Goal: Task Accomplishment & Management: Use online tool/utility

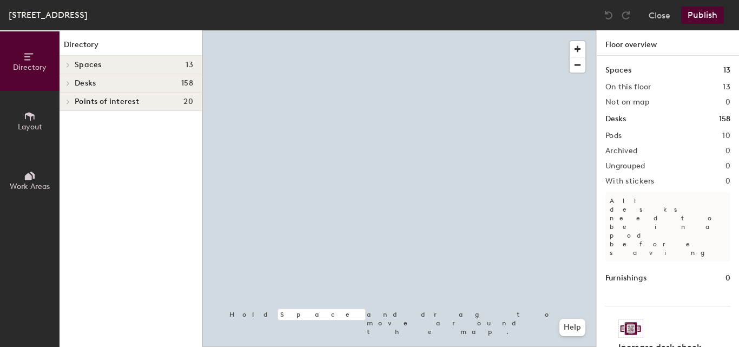
click at [88, 80] on span "Desks" at bounding box center [85, 83] width 21 height 9
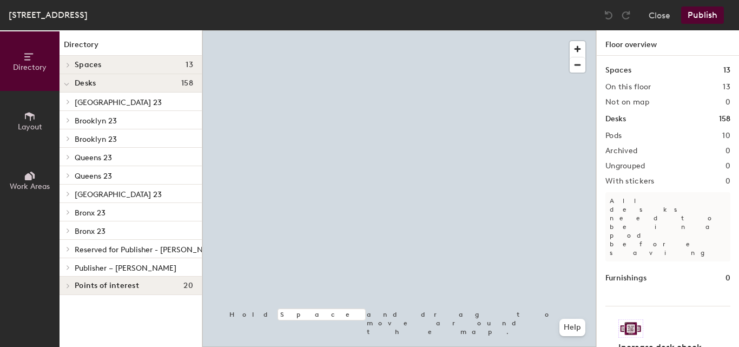
click at [66, 161] on div at bounding box center [66, 157] width 14 height 18
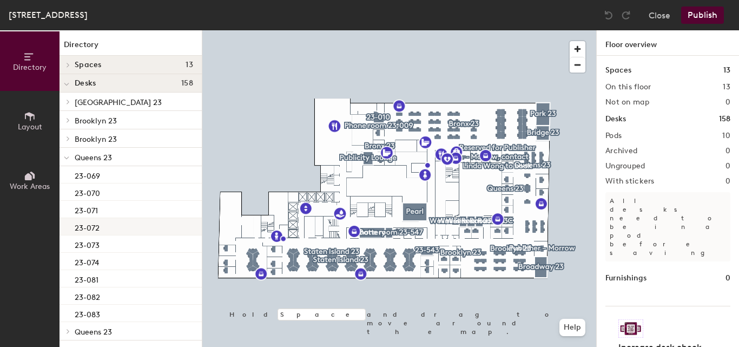
click at [118, 231] on div "23-072" at bounding box center [130, 226] width 142 height 17
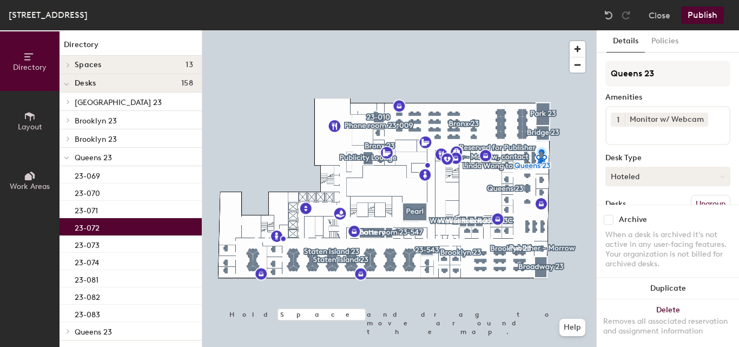
click at [654, 173] on button "Hoteled" at bounding box center [667, 176] width 125 height 19
click at [635, 209] on div "Assigned" at bounding box center [660, 210] width 108 height 16
click at [709, 17] on button "Publish" at bounding box center [702, 14] width 43 height 17
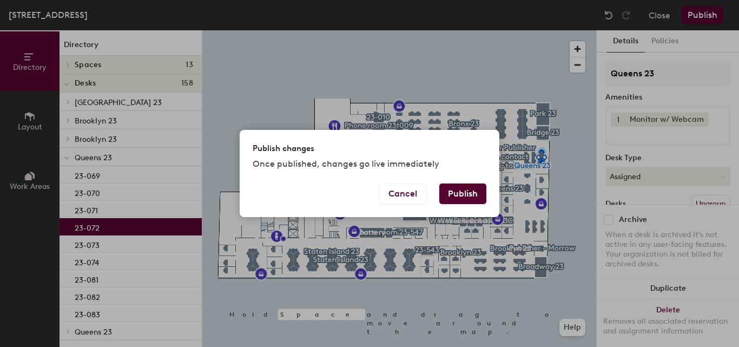
click at [459, 196] on button "Publish" at bounding box center [462, 193] width 47 height 21
